Goal: Task Accomplishment & Management: Complete application form

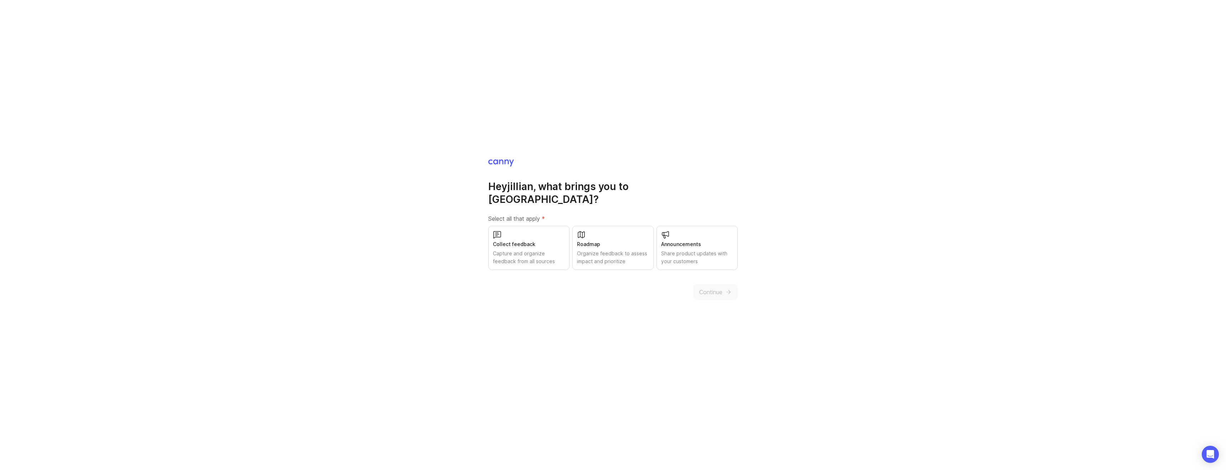
click at [620, 251] on div "Organize feedback to assess impact and prioritize" at bounding box center [613, 257] width 72 height 16
click at [712, 288] on span "Continue" at bounding box center [710, 292] width 23 height 9
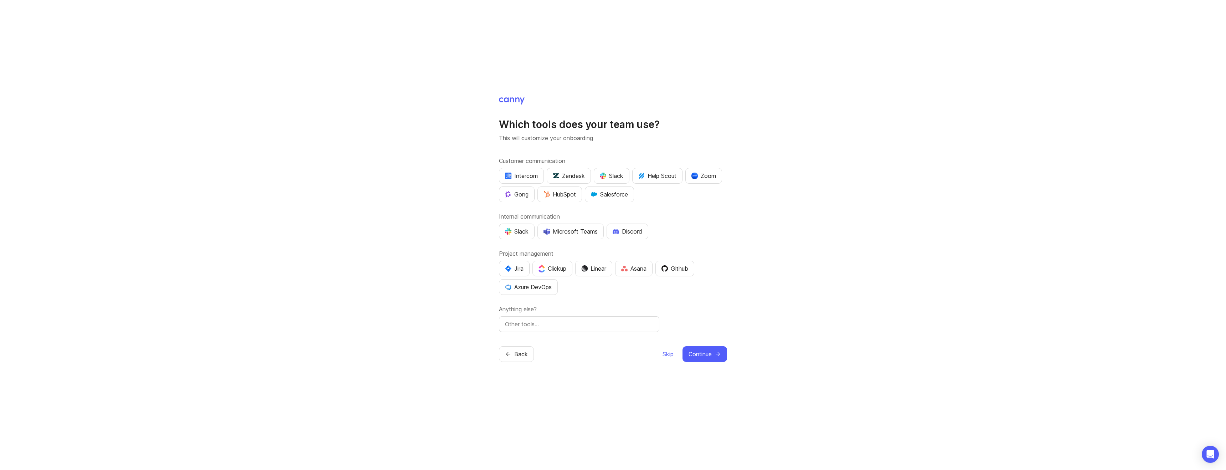
click at [593, 235] on div "Microsoft Teams" at bounding box center [570, 231] width 54 height 9
click at [525, 287] on div "Azure DevOps" at bounding box center [528, 287] width 47 height 9
click at [699, 349] on button "Continue" at bounding box center [704, 354] width 45 height 16
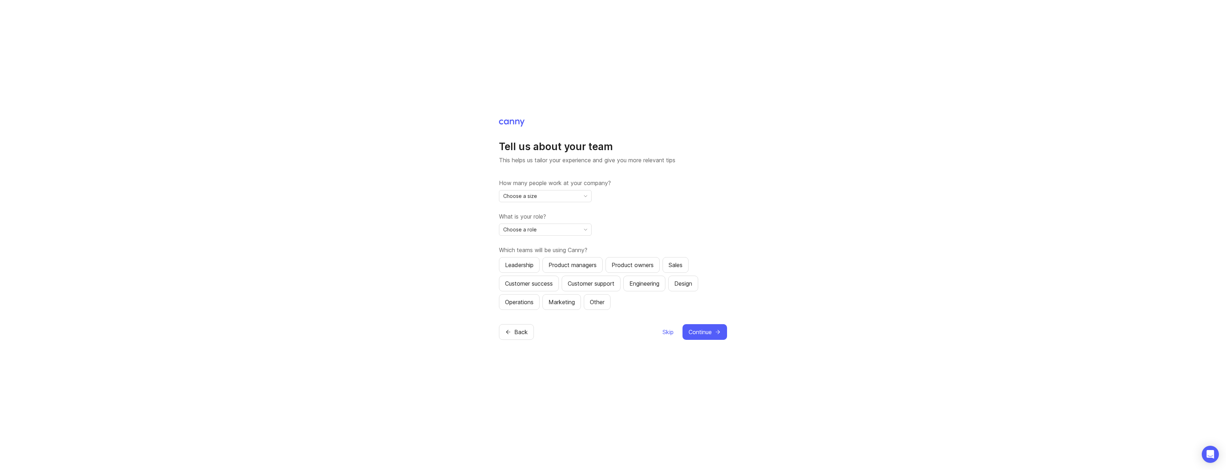
click at [544, 197] on div "Choose a size" at bounding box center [539, 195] width 81 height 11
click at [537, 221] on li "2-10" at bounding box center [545, 222] width 92 height 12
click at [549, 222] on div "What is your role? Choose a role" at bounding box center [613, 224] width 228 height 24
click at [549, 227] on div "Choose a role" at bounding box center [539, 229] width 81 height 11
click at [534, 247] on span "Executive / Leadership" at bounding box center [531, 243] width 55 height 8
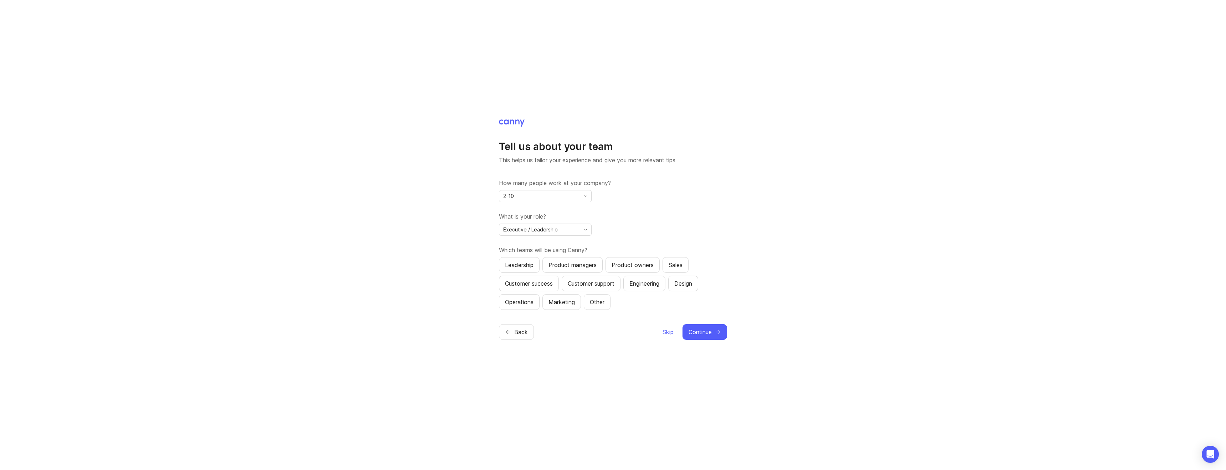
click at [704, 330] on span "Continue" at bounding box center [699, 331] width 23 height 9
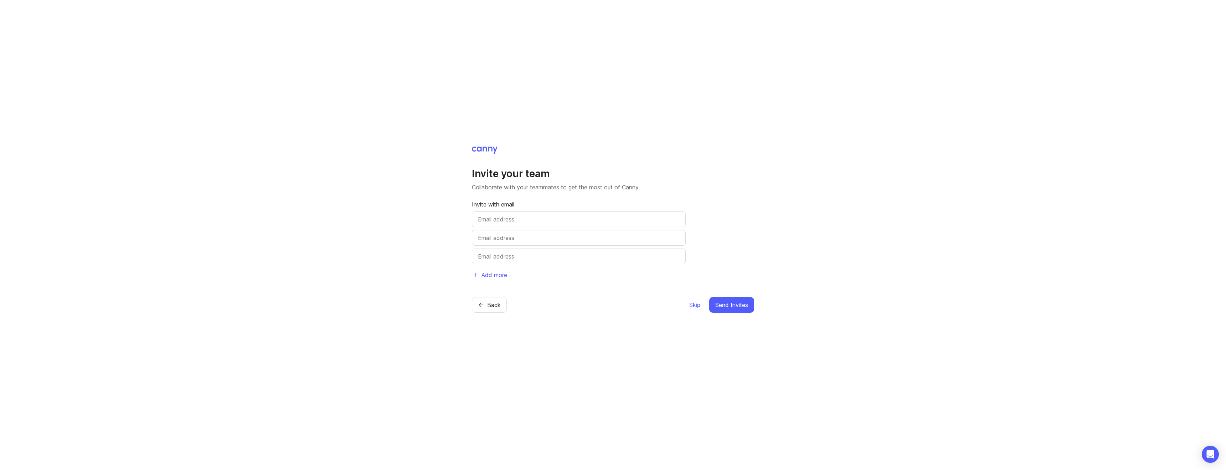
click at [547, 222] on input "text" at bounding box center [579, 219] width 202 height 9
click at [625, 177] on h1 "Invite your team" at bounding box center [613, 173] width 282 height 13
click at [694, 301] on span "Skip" at bounding box center [694, 304] width 11 height 9
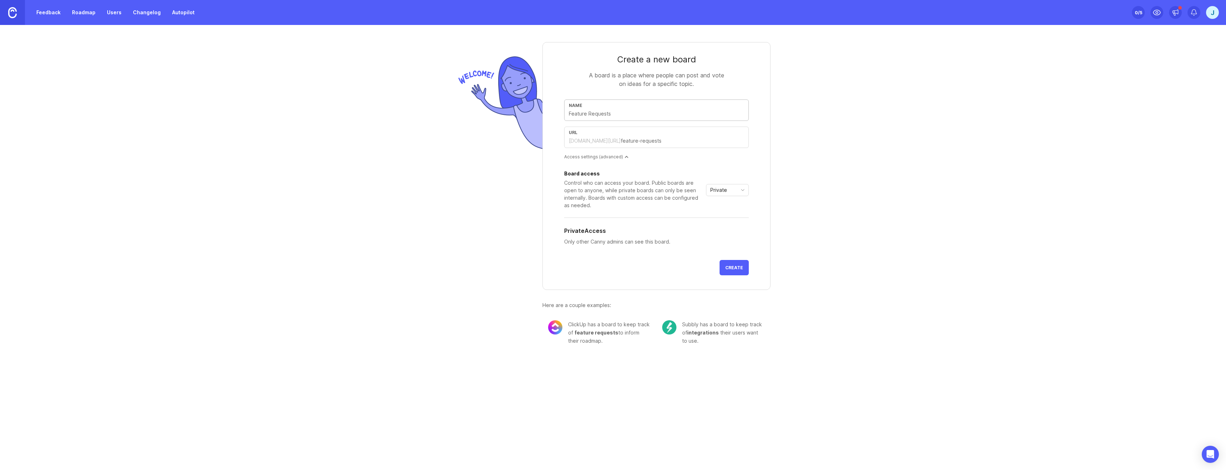
click at [599, 109] on div "Name" at bounding box center [656, 109] width 185 height 21
click at [615, 116] on input "text" at bounding box center [656, 114] width 175 height 8
type input "R"
type input "r"
type input "Ro"
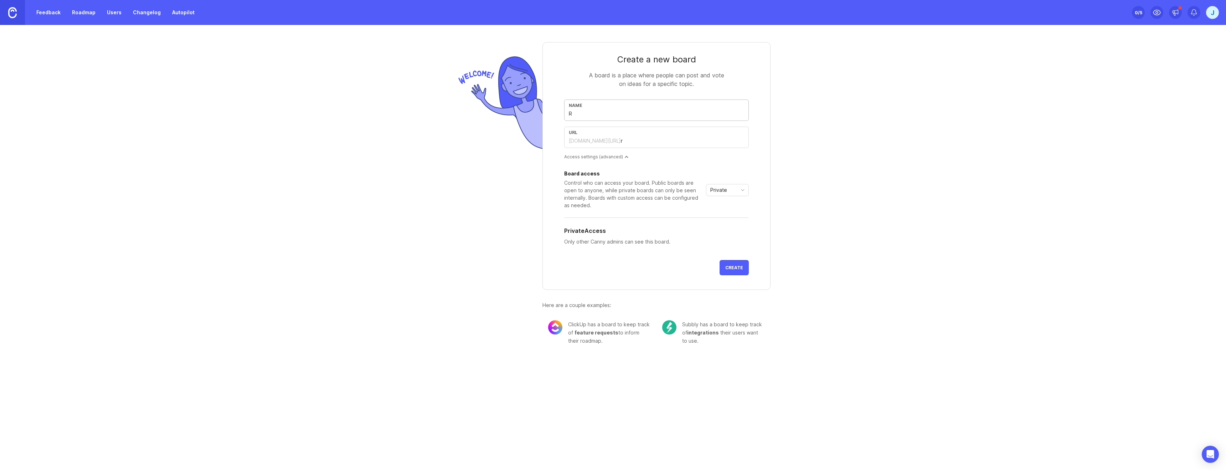
type input "ro"
type input "Roa"
type input "roa"
type input "Road"
type input "road"
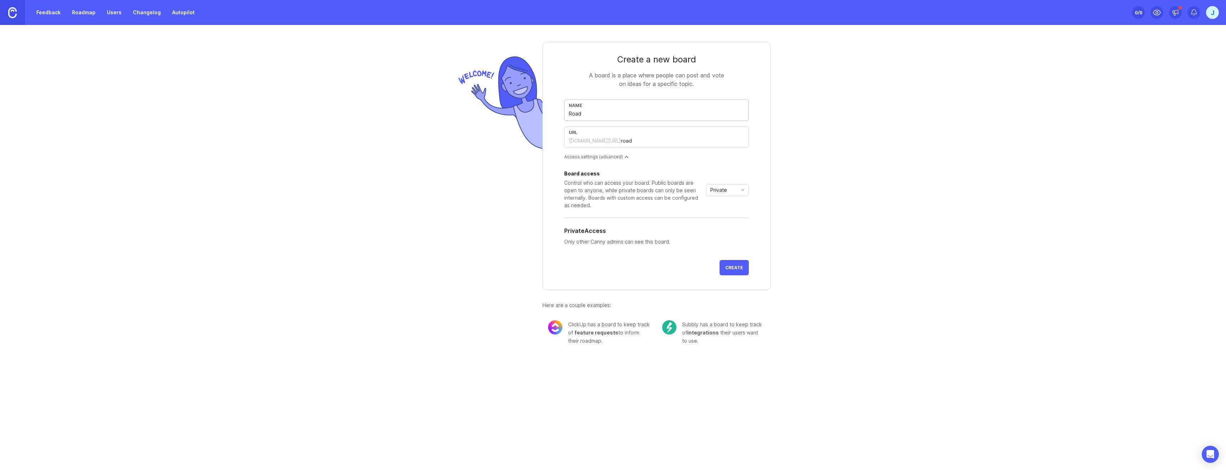
type input "Roadm"
type input "roadm"
type input "Roadma"
type input "roadma"
type input "Roadmap"
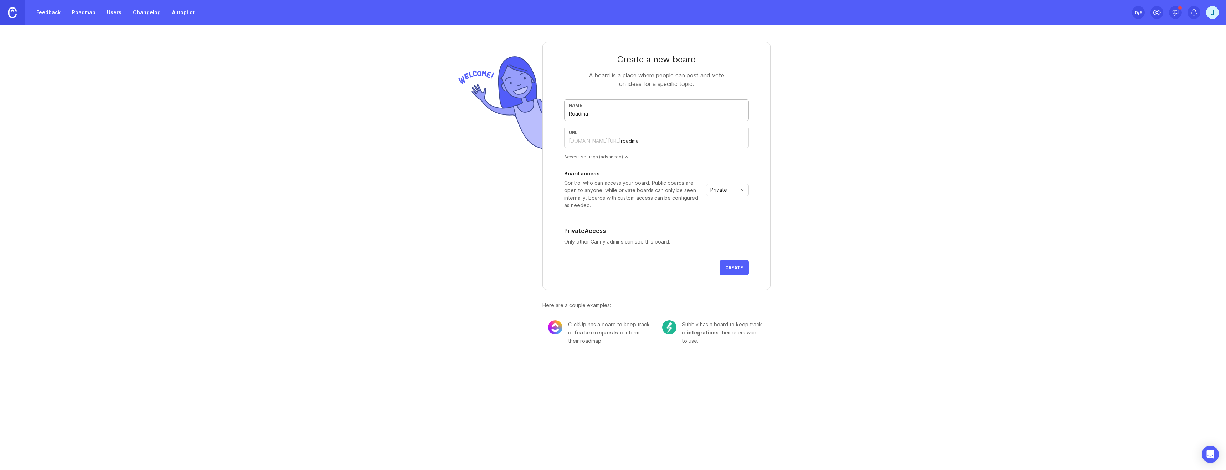
type input "roadmap"
type input "Roadmap2"
type input "roadmap2"
type input "Roadmap20"
type input "roadmap20"
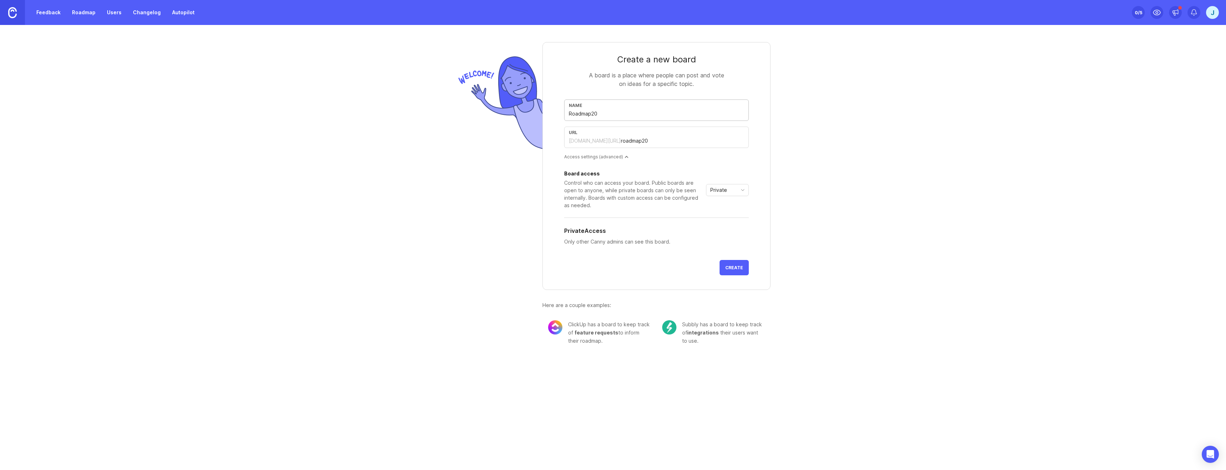
type input "Roadmap202"
type input "roadmap202"
type input "Roadmap2025"
type input "roadmap2025"
type input "Roadmap2025"
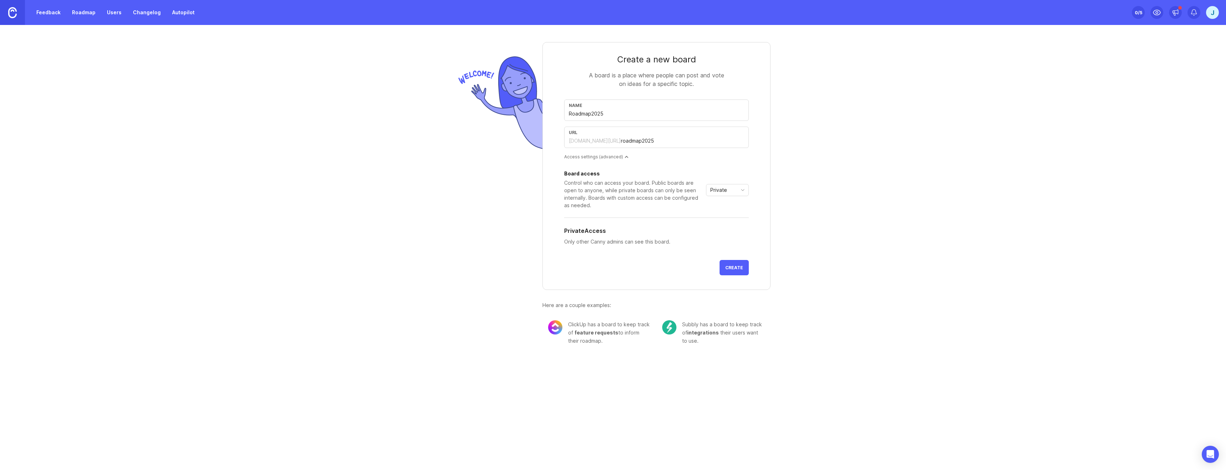
click at [728, 188] on div "Private" at bounding box center [721, 189] width 31 height 11
click at [760, 168] on form "Create a new board A board is a place where people can post and vote on ideas f…" at bounding box center [656, 166] width 228 height 248
click at [741, 270] on button "Create" at bounding box center [733, 267] width 29 height 15
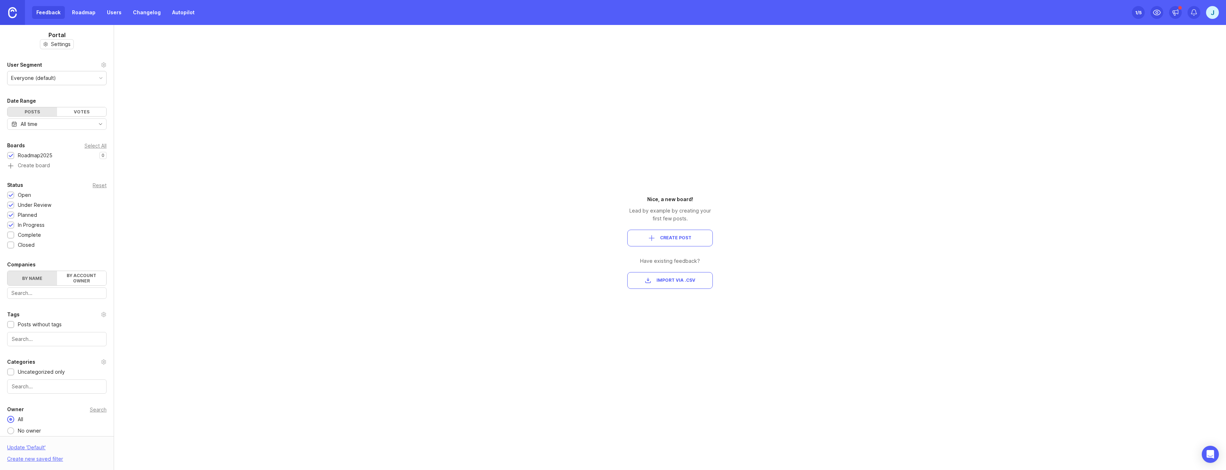
click at [81, 17] on link "Roadmap" at bounding box center [84, 12] width 32 height 13
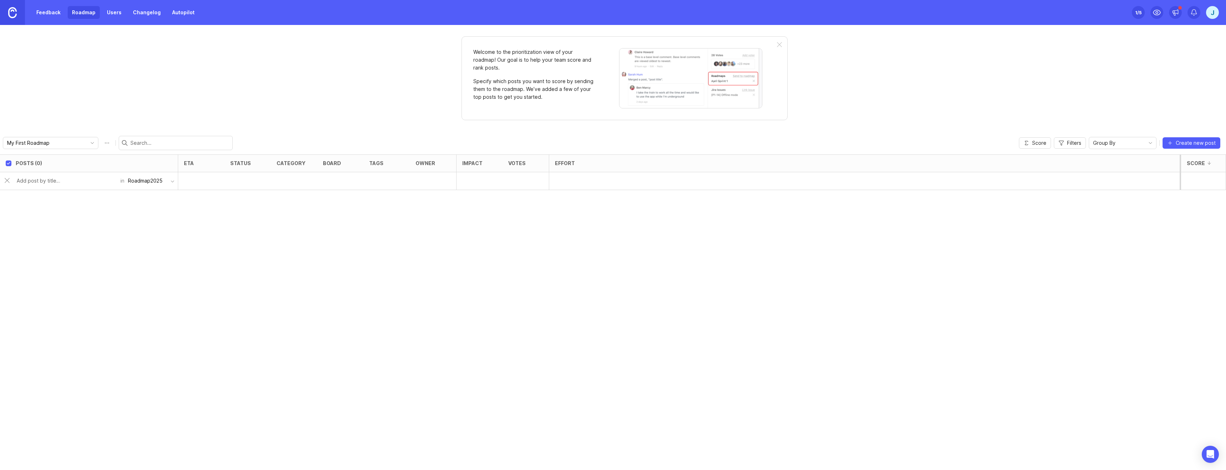
click at [81, 207] on div "Posts (0) eta status category board tags owner Impact Votes Effort Score in Roa…" at bounding box center [613, 311] width 1226 height 315
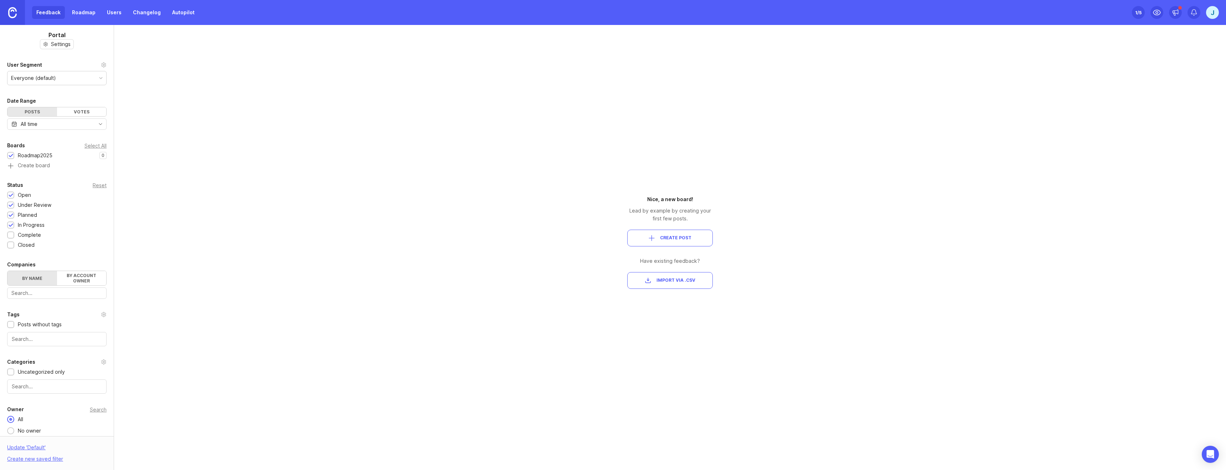
click at [49, 78] on div "Everyone (default)" at bounding box center [33, 78] width 45 height 8
click at [56, 75] on div "Everyone (default)" at bounding box center [56, 78] width 99 height 14
click at [52, 75] on div "Everyone (default)" at bounding box center [33, 78] width 45 height 8
click at [53, 74] on div "Everyone (default)" at bounding box center [33, 78] width 45 height 8
click at [77, 111] on div "Votes" at bounding box center [82, 111] width 50 height 9
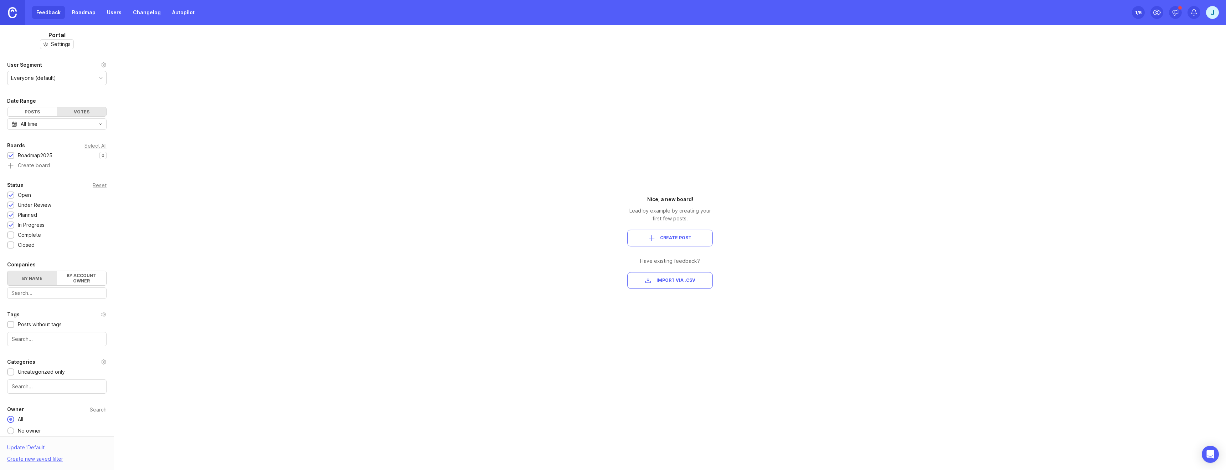
click at [40, 109] on div "Posts" at bounding box center [32, 111] width 50 height 9
click at [77, 10] on link "Roadmap" at bounding box center [84, 12] width 32 height 13
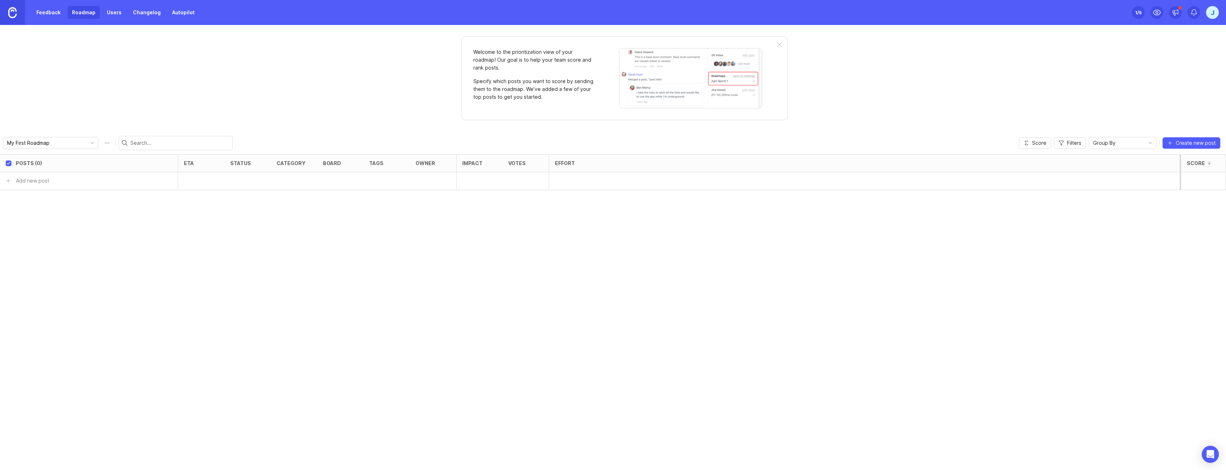
click at [782, 48] on div "Welcome to the prioritization view of your roadmap! Our goal is to help your te…" at bounding box center [624, 78] width 326 height 84
click at [778, 49] on div "Welcome to the prioritization view of your roadmap! Our goal is to help your te…" at bounding box center [624, 78] width 326 height 84
click at [778, 47] on div at bounding box center [779, 45] width 5 height 6
click at [783, 46] on div "Welcome to the prioritization view of your roadmap! Our goal is to help your te…" at bounding box center [624, 78] width 326 height 84
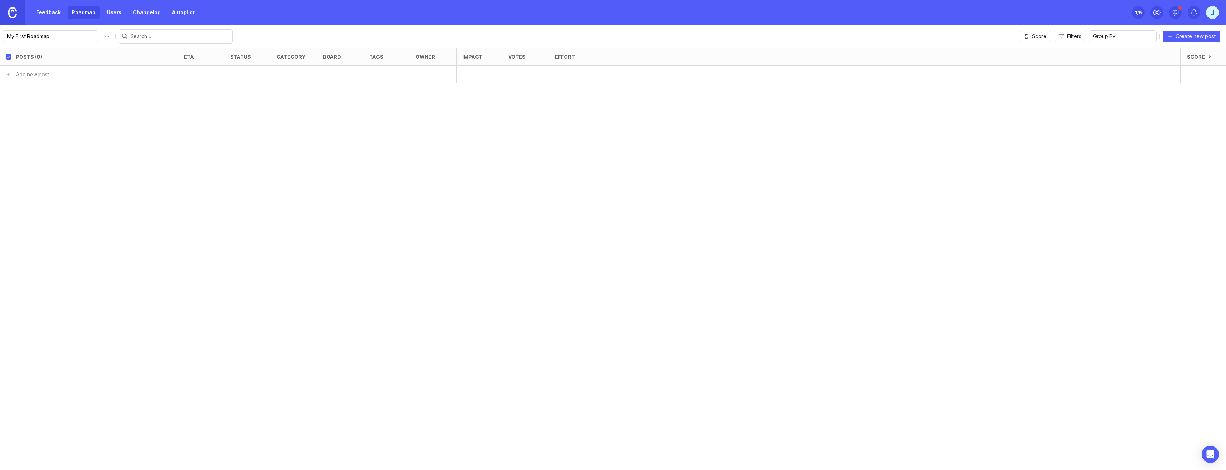
click at [780, 45] on div "My First Roadmap Score Filters Group By Create new post" at bounding box center [613, 36] width 1226 height 23
click at [1208, 36] on span "Create new post" at bounding box center [1196, 36] width 40 height 7
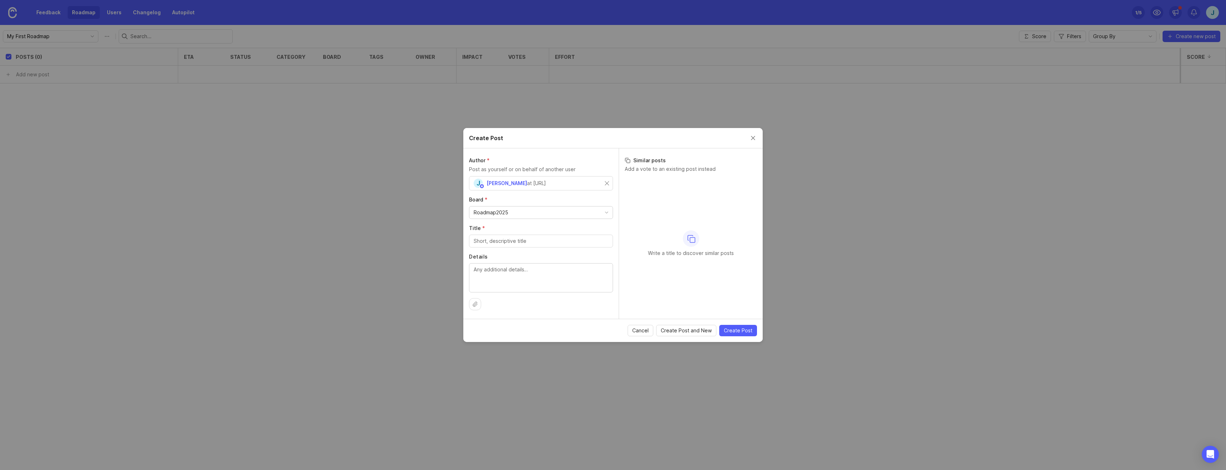
click at [521, 212] on div "Roadmap2025" at bounding box center [540, 212] width 143 height 12
click at [539, 199] on label "Board *" at bounding box center [541, 199] width 144 height 7
click at [519, 239] on input "Title *" at bounding box center [541, 241] width 135 height 8
click at [518, 243] on input "Title *" at bounding box center [541, 241] width 135 height 8
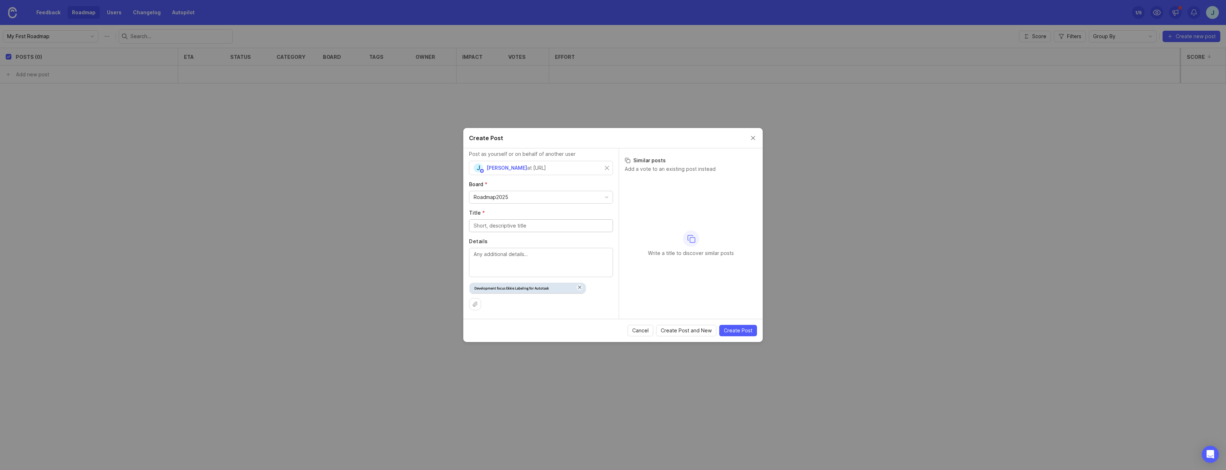
click at [580, 287] on span at bounding box center [580, 287] width 4 height 4
click at [511, 242] on input "Title *" at bounding box center [541, 241] width 135 height 8
type input "D"
type input "Development focus ekkie Labeling for autotask"
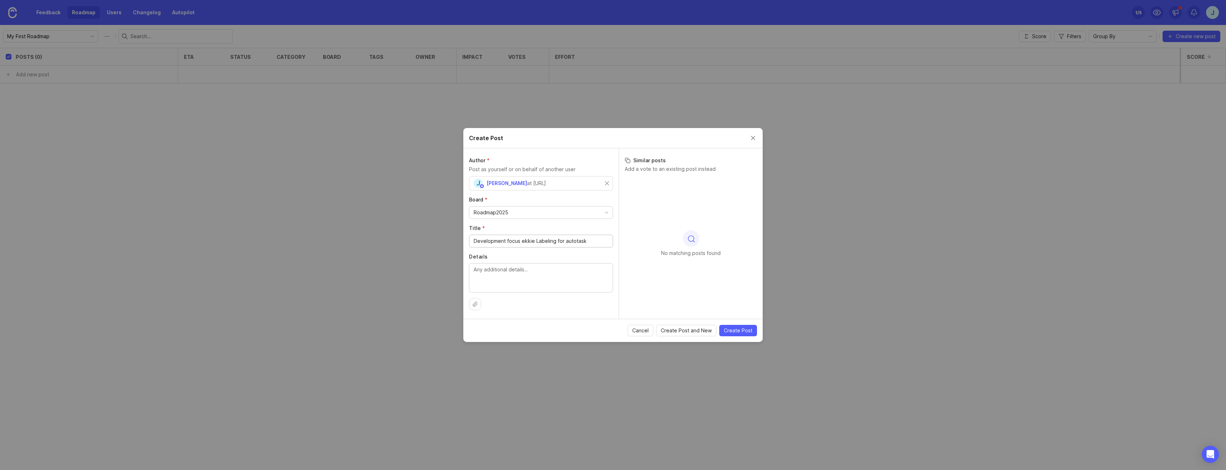
click at [736, 330] on span "Create Post" at bounding box center [738, 330] width 29 height 7
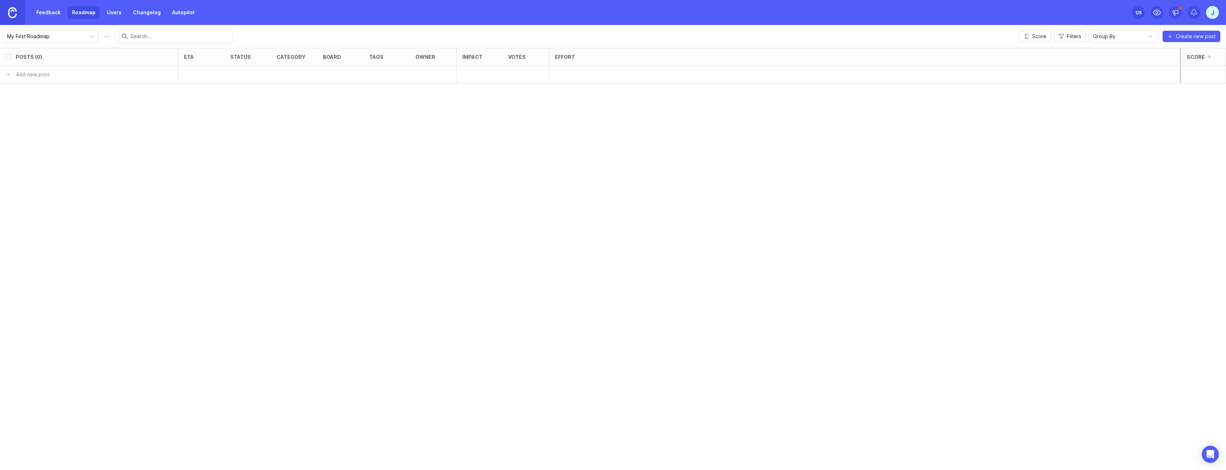
checkbox input "false"
click at [241, 75] on div "open" at bounding box center [236, 74] width 13 height 6
click at [202, 70] on div at bounding box center [201, 75] width 46 height 18
click at [73, 78] on div "1 Development focus ekkie Labeling for autotask" at bounding box center [87, 74] width 142 height 17
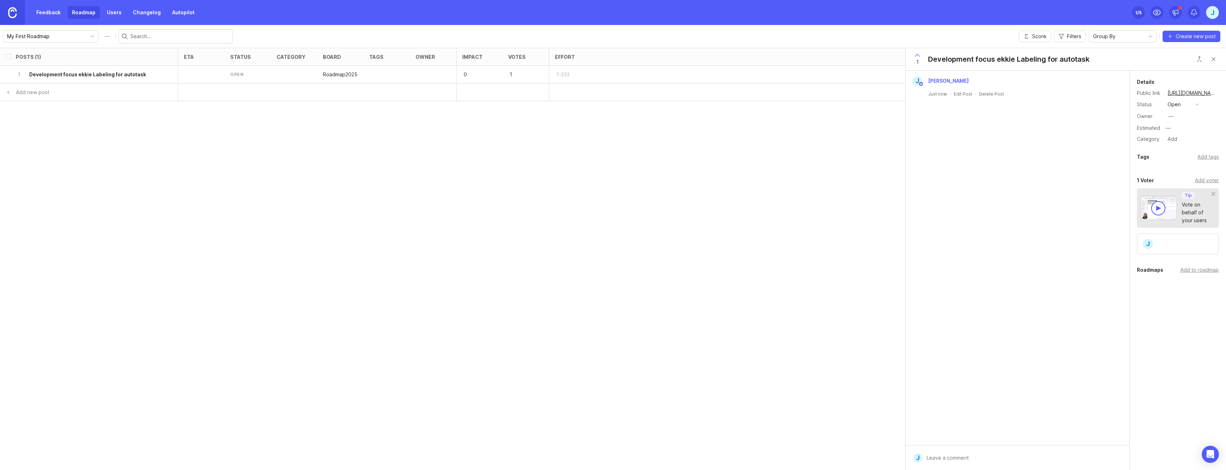
click at [1201, 101] on button "open" at bounding box center [1183, 104] width 36 height 9
click at [1188, 169] on div "complete" at bounding box center [1182, 170] width 27 height 6
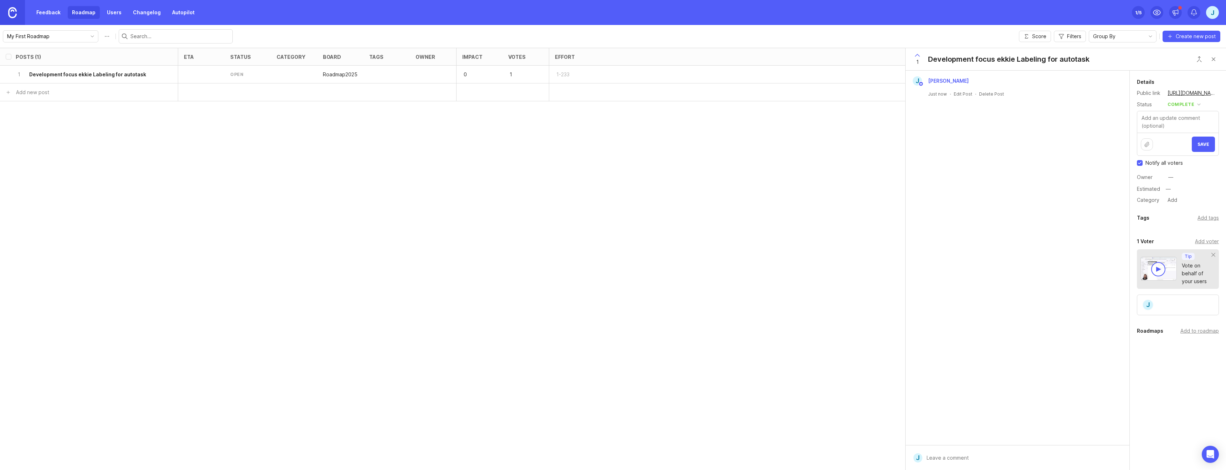
click at [1171, 174] on div "—" at bounding box center [1170, 177] width 5 height 8
click at [1187, 163] on div "Notify all voters" at bounding box center [1178, 162] width 82 height 7
type input "1"
type input "9/2025"
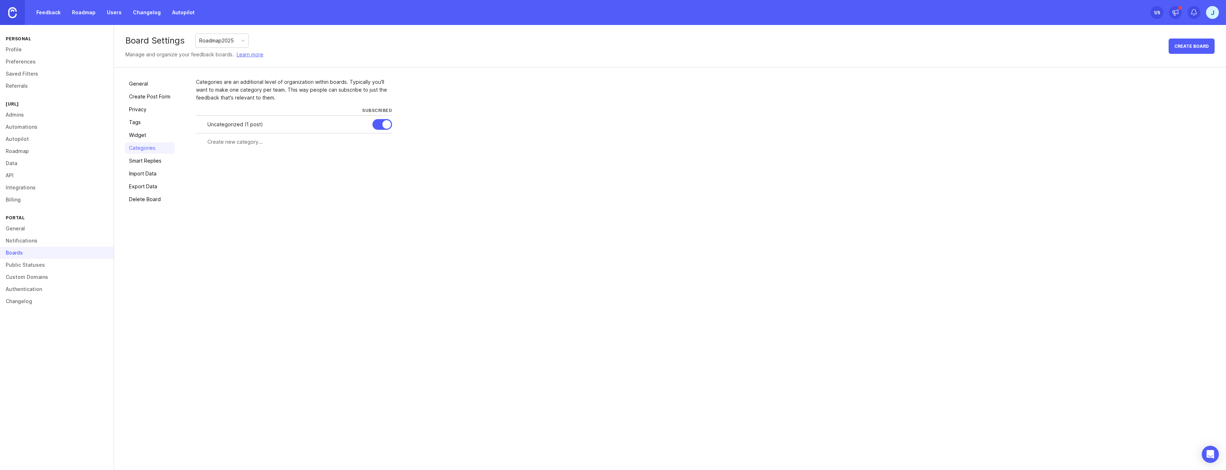
click at [246, 145] on input "text" at bounding box center [297, 142] width 180 height 8
type input "Labeling"
click at [364, 149] on button "Create" at bounding box center [378, 155] width 28 height 12
click at [0, 0] on div at bounding box center [0, 0] width 0 height 0
type input "ekkie Labeling"
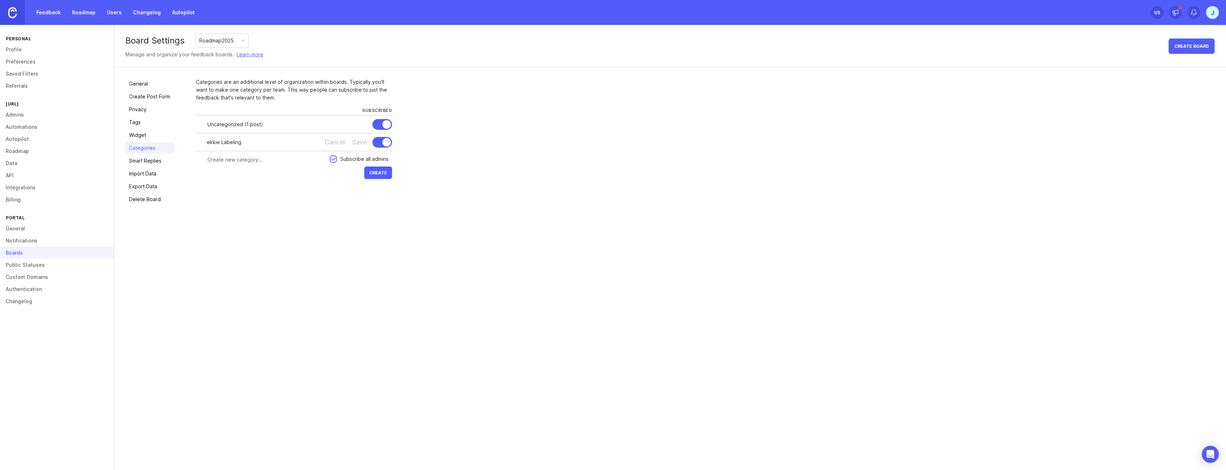
click at [483, 135] on div "Categories are an additional level of organization within boards. Typically you…" at bounding box center [705, 141] width 1019 height 127
click at [352, 143] on div "Save" at bounding box center [359, 142] width 15 height 8
click at [31, 51] on link "Profile" at bounding box center [57, 49] width 114 height 12
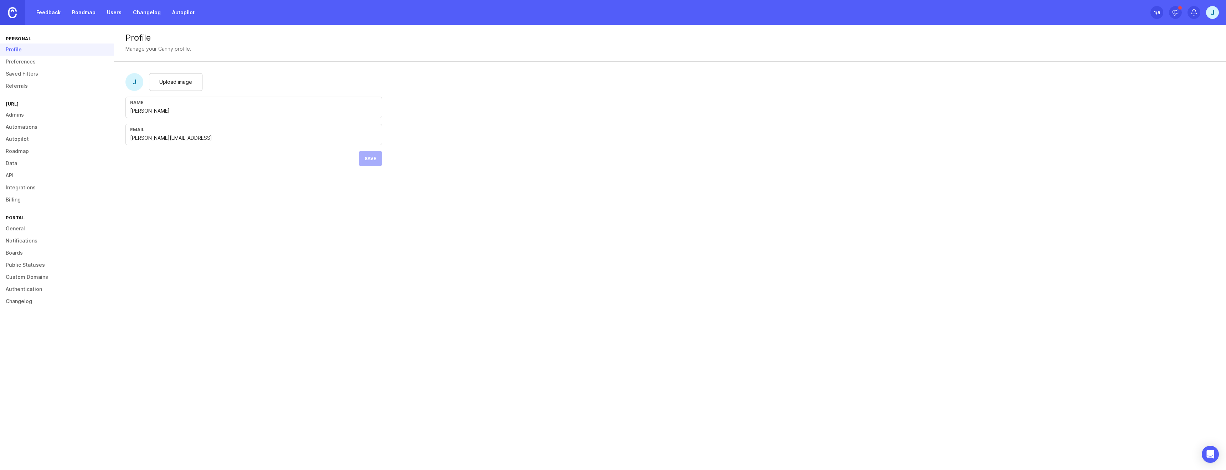
drag, startPoint x: 96, startPoint y: 10, endPoint x: 91, endPoint y: 11, distance: 5.0
click at [96, 10] on link "Roadmap" at bounding box center [84, 12] width 32 height 13
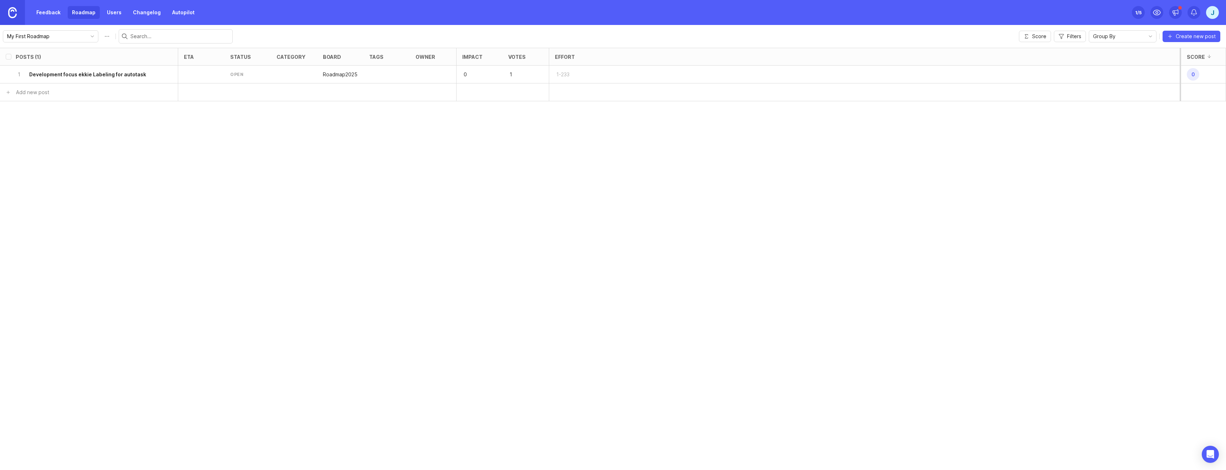
click at [10, 73] on input "select post" at bounding box center [9, 75] width 6 height 6
checkbox input "true"
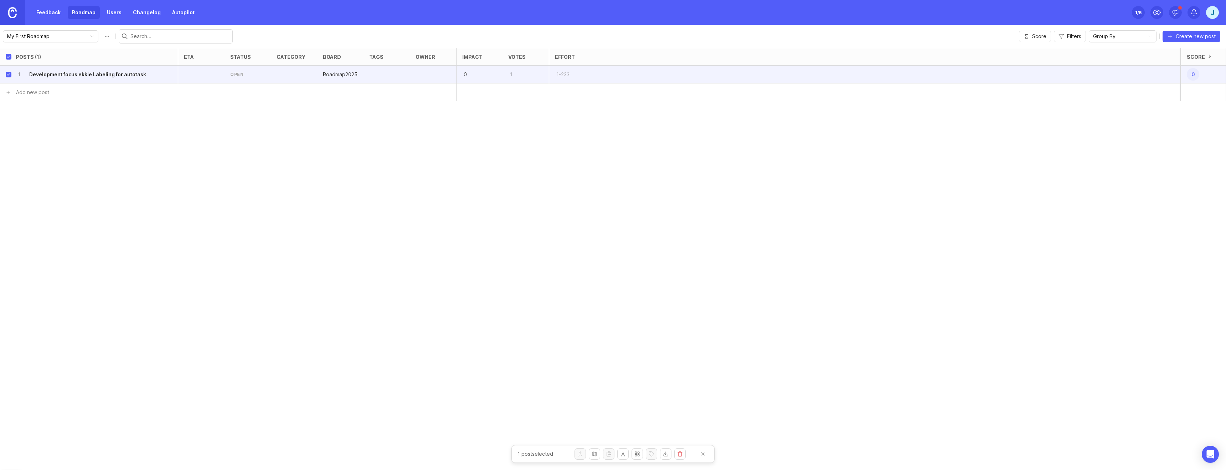
click at [10, 74] on input "select post" at bounding box center [9, 75] width 6 height 6
checkbox input "false"
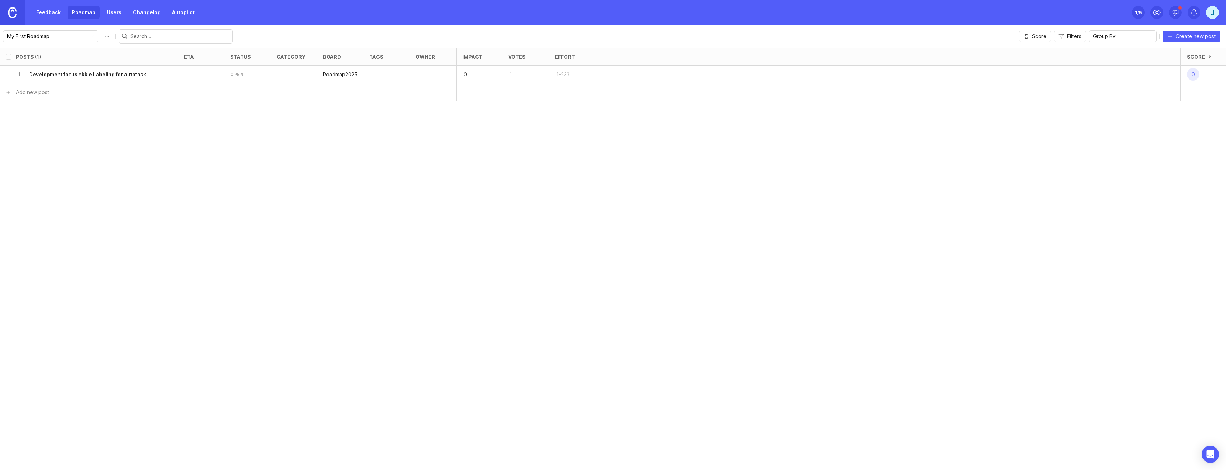
click at [10, 11] on img at bounding box center [12, 12] width 9 height 11
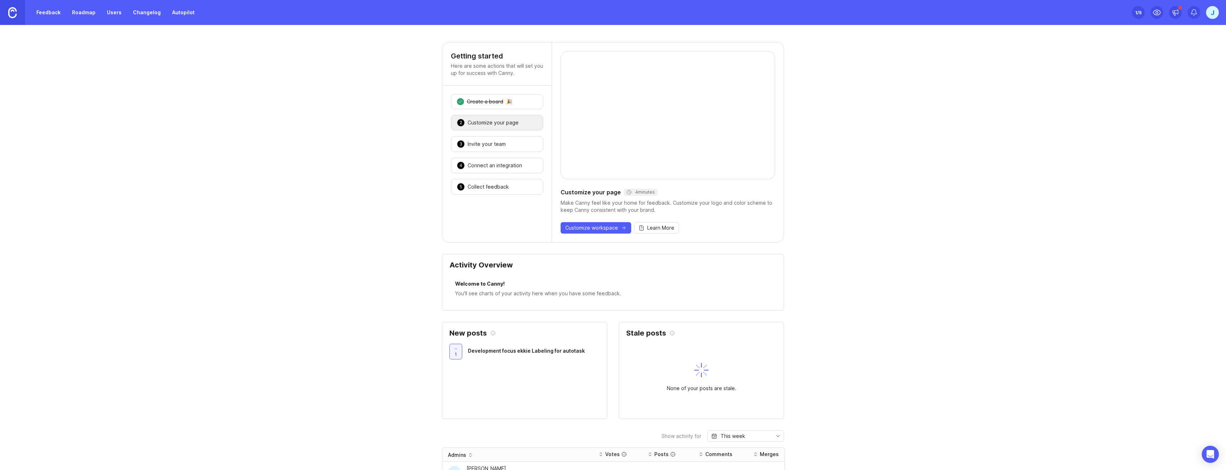
click at [487, 124] on div "Customize your page" at bounding box center [493, 122] width 51 height 7
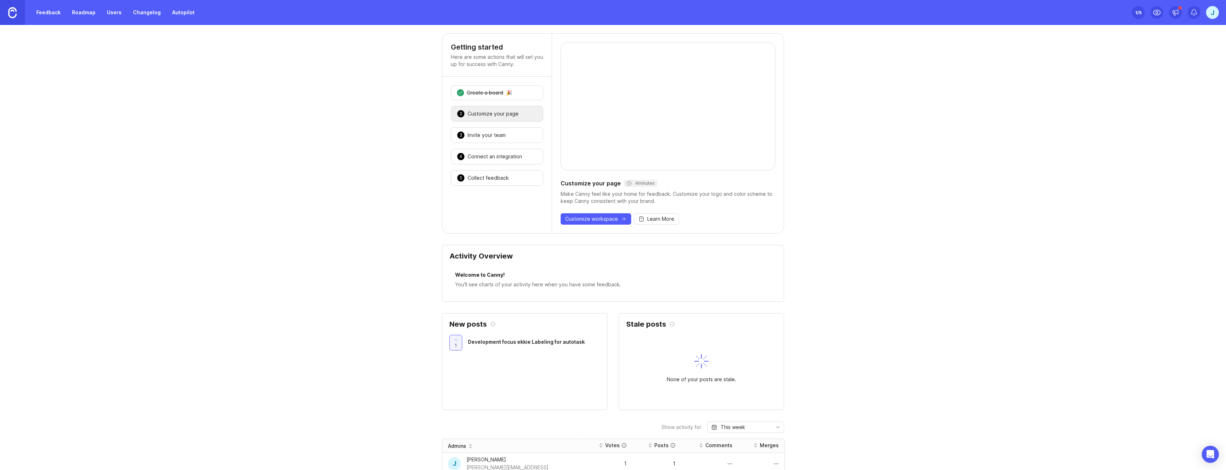
scroll to position [47, 0]
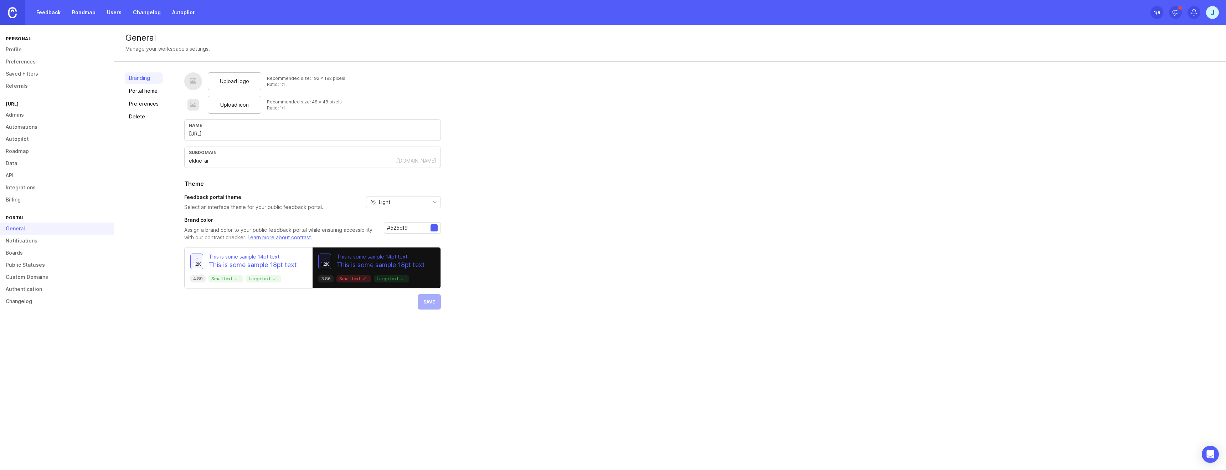
click at [232, 84] on span "Upload logo" at bounding box center [234, 81] width 29 height 8
click at [151, 93] on link "Portal home" at bounding box center [144, 90] width 38 height 11
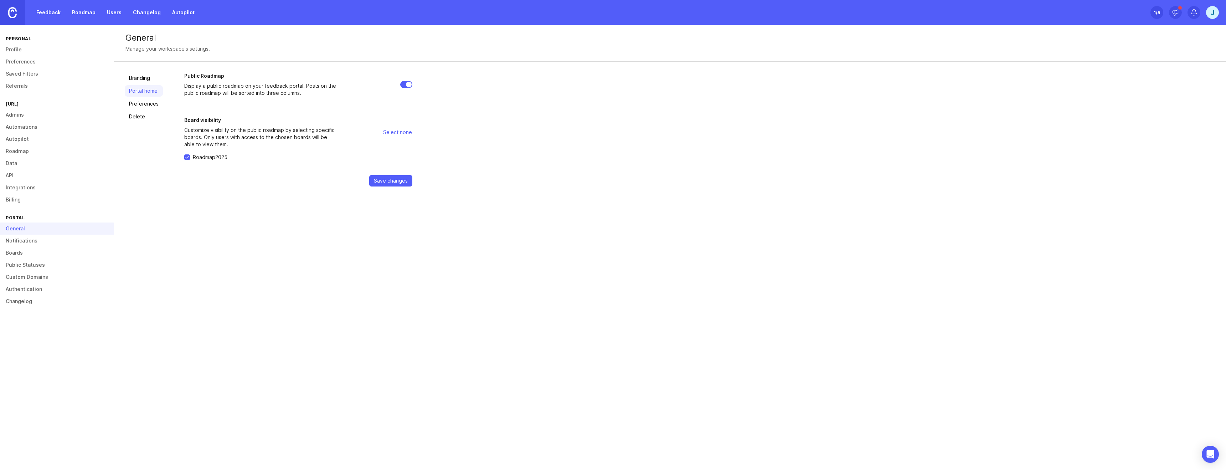
click at [149, 102] on link "Preferences" at bounding box center [144, 103] width 38 height 11
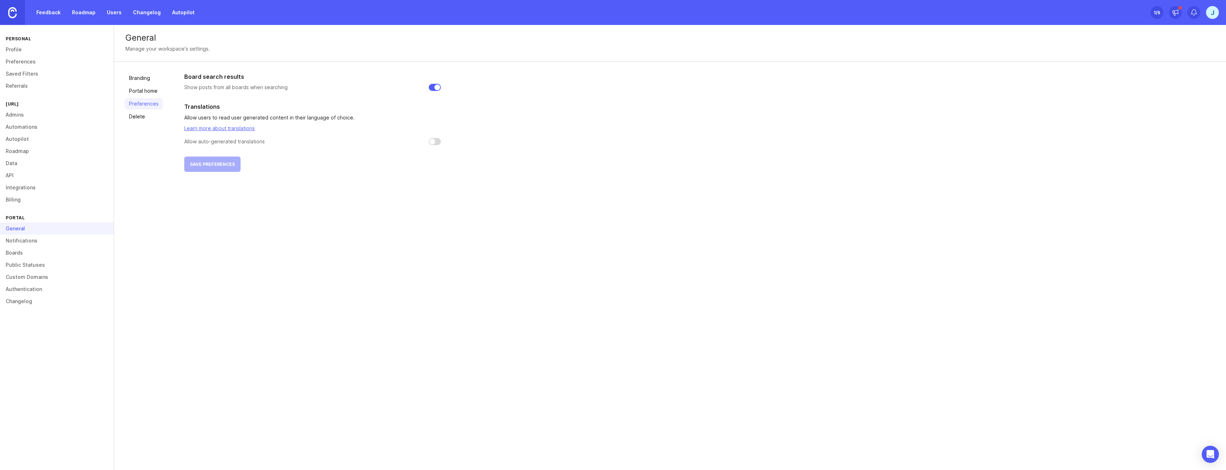
click at [146, 112] on link "Delete" at bounding box center [144, 116] width 38 height 11
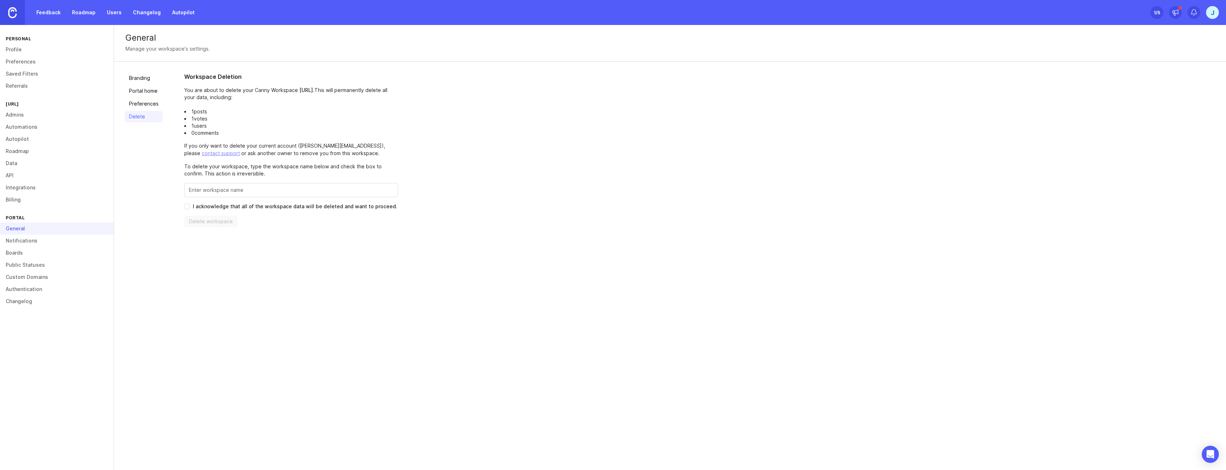
click at [145, 83] on link "Branding" at bounding box center [144, 77] width 38 height 11
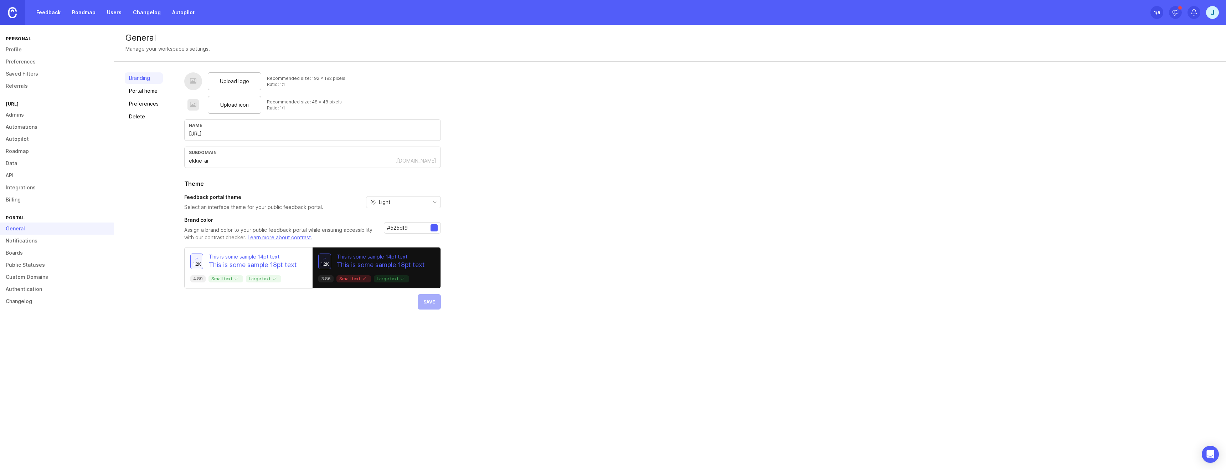
click at [436, 305] on div "Upload logo Recommended size: 192 x 192 pixels Ratio: 1:1 Upload icon Recommend…" at bounding box center [312, 190] width 257 height 237
click at [28, 252] on link "Boards" at bounding box center [57, 253] width 114 height 12
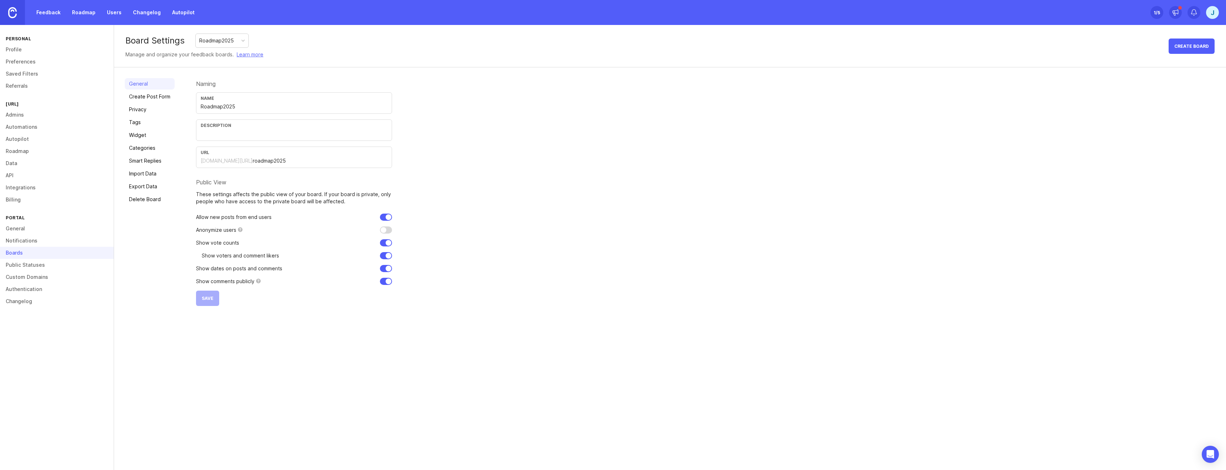
click at [15, 16] on img at bounding box center [12, 12] width 9 height 11
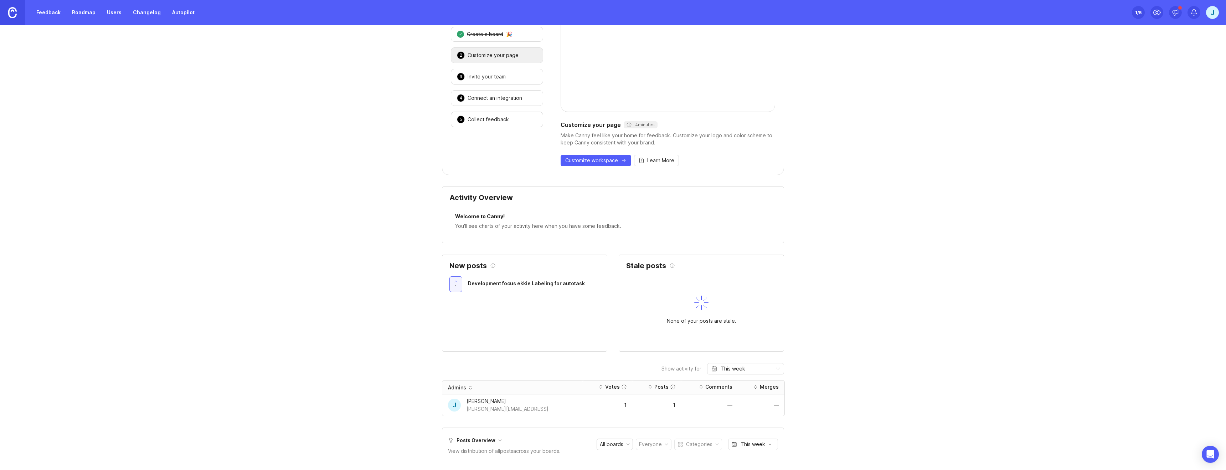
scroll to position [141, 0]
